Goal: Communication & Community: Answer question/provide support

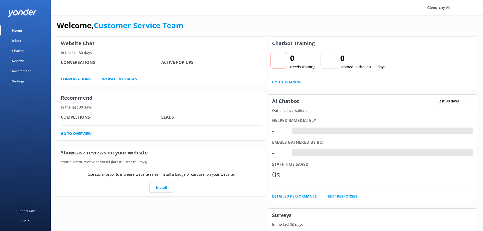
scroll to position [25, 0]
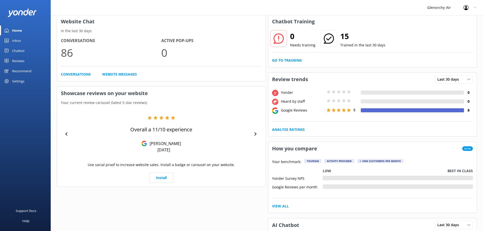
click at [23, 42] on link "Inbox" at bounding box center [25, 41] width 51 height 10
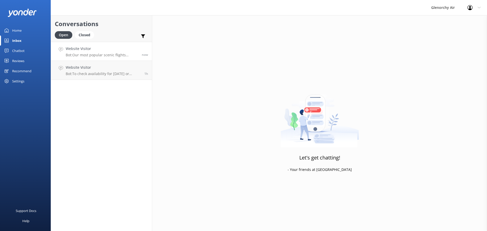
click at [101, 48] on h4 "Website Visitor" at bounding box center [102, 49] width 72 height 6
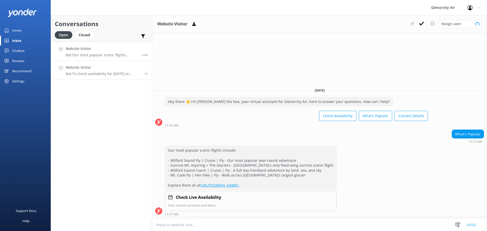
click at [108, 71] on div "Website Visitor Bot: To check availability for [DATE] or [DATE], please visit […" at bounding box center [103, 70] width 75 height 11
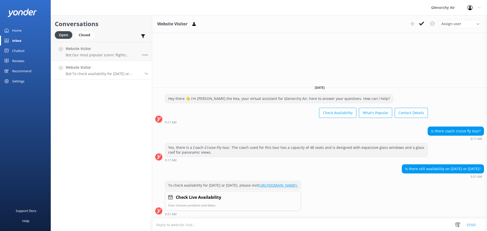
click at [426, 18] on div "Website Visitor Assign user [PERSON_NAME] [PERSON_NAME] [PERSON_NAME] Customer …" at bounding box center [319, 24] width 335 height 18
click at [425, 22] on button at bounding box center [421, 24] width 9 height 8
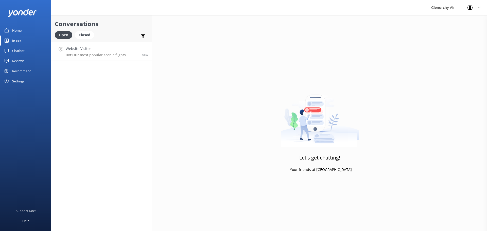
click at [97, 48] on h4 "Website Visitor" at bounding box center [102, 49] width 72 height 6
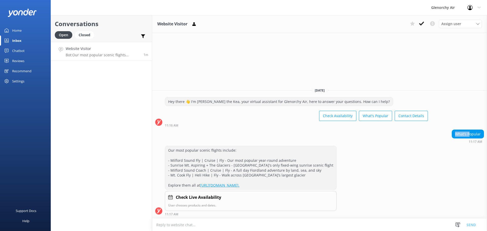
drag, startPoint x: 455, startPoint y: 133, endPoint x: 471, endPoint y: 130, distance: 16.2
click at [471, 130] on div "What's Popular" at bounding box center [468, 134] width 32 height 9
